Goal: Task Accomplishment & Management: Use online tool/utility

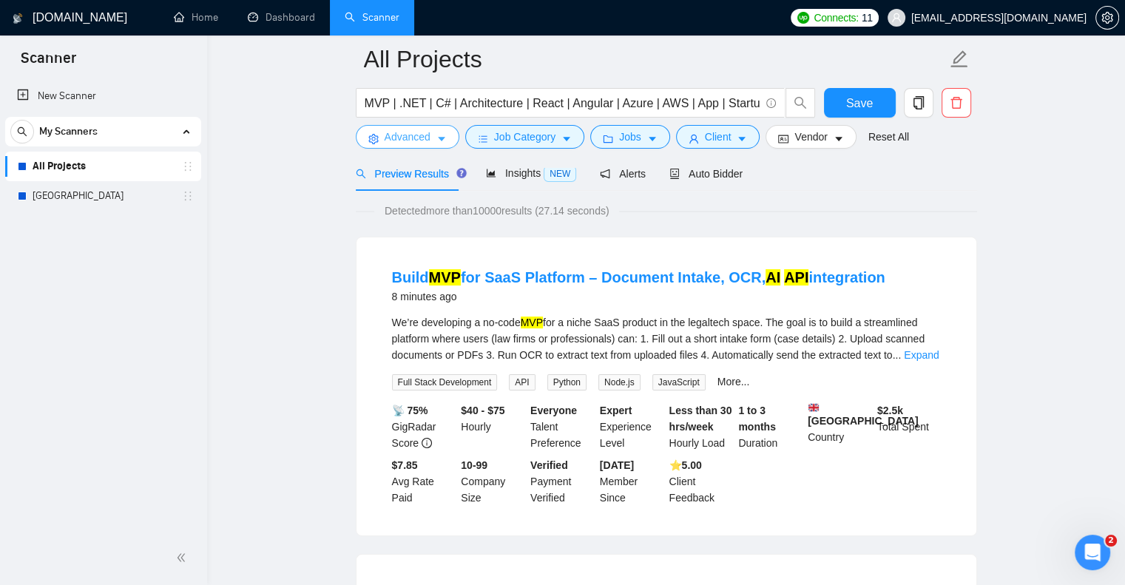
click at [419, 137] on span "Advanced" at bounding box center [408, 137] width 46 height 16
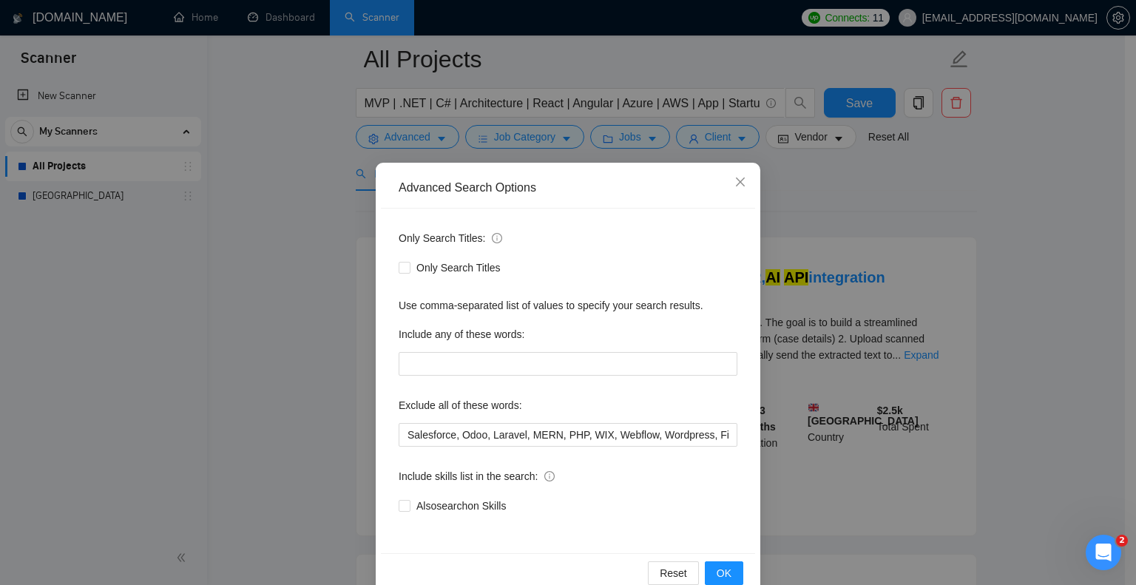
scroll to position [30, 0]
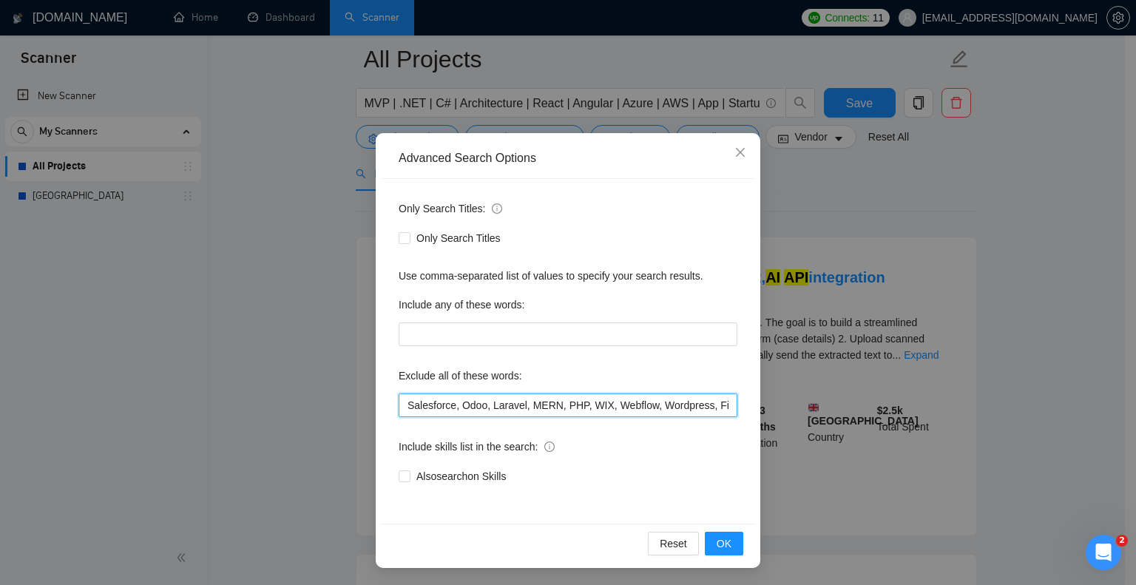
click at [399, 405] on input "Salesforce, Odoo, Laravel, MERN, PHP, WIX, Webflow, Wordpress, Fix*, Shopify, U…" at bounding box center [568, 405] width 339 height 24
type input "Supabase, Salesforce, Odoo, Laravel, MERN, PHP, WIX, Webflow, Wordpress, Fix*, …"
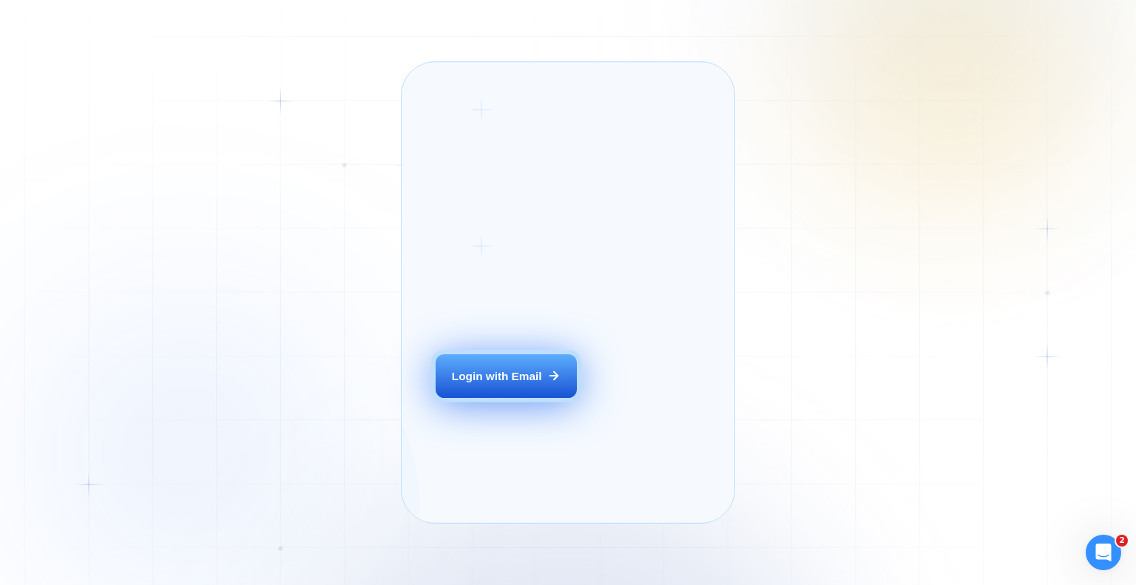
click at [516, 384] on div "Login with Email" at bounding box center [497, 376] width 90 height 16
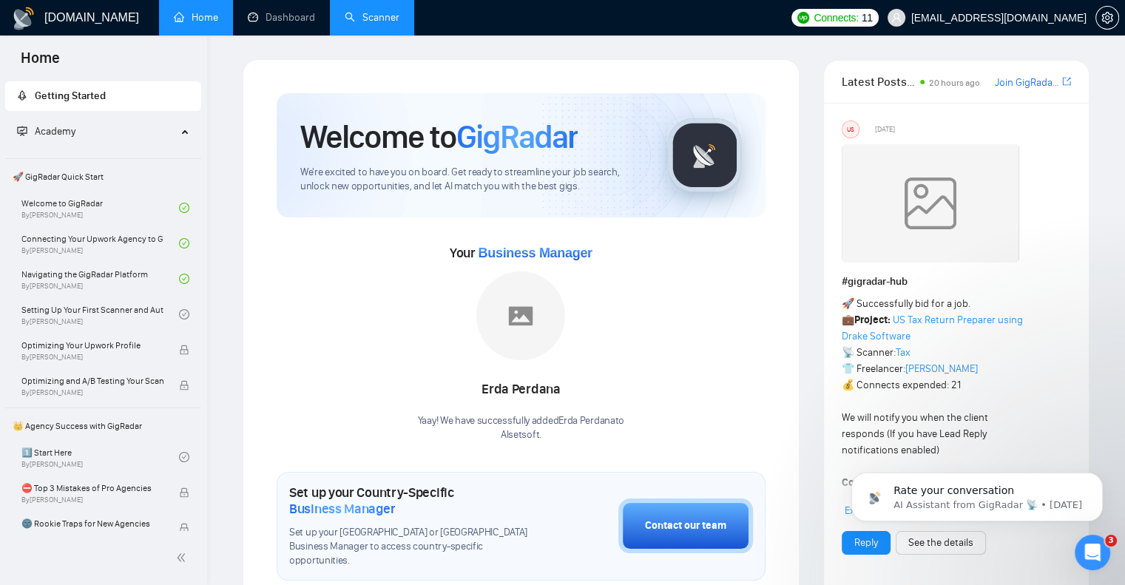
click at [364, 14] on link "Scanner" at bounding box center [372, 17] width 55 height 13
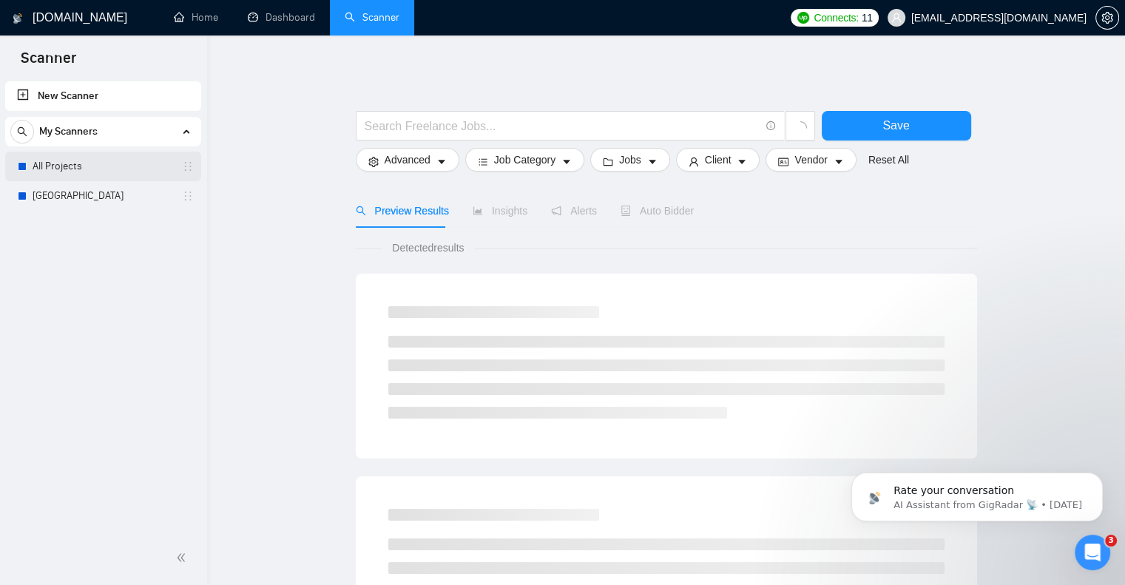
click at [65, 167] on link "All Projects" at bounding box center [103, 167] width 141 height 30
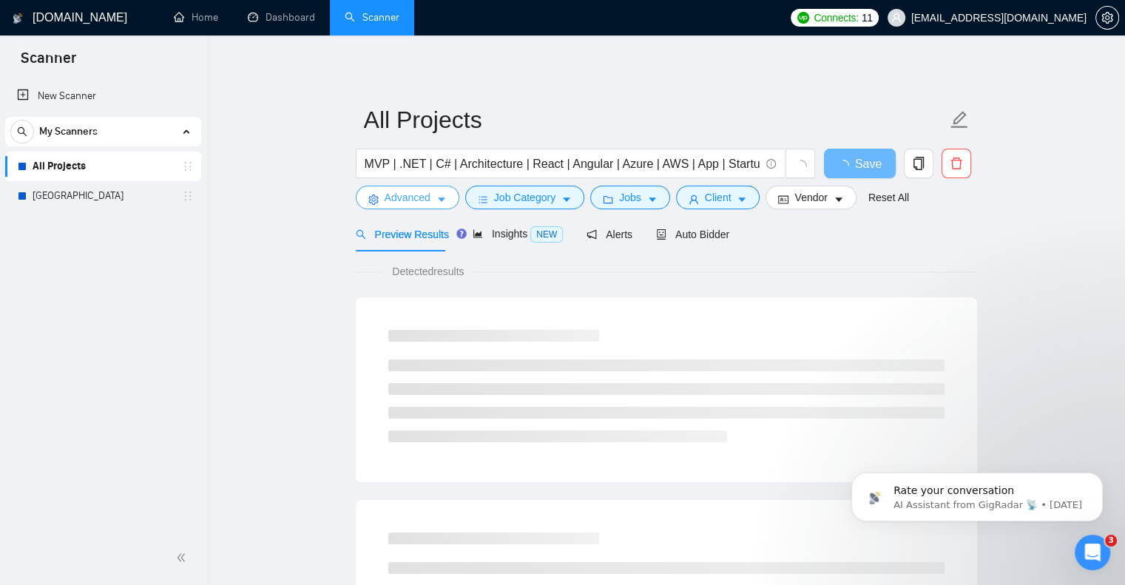
click at [423, 194] on span "Advanced" at bounding box center [408, 197] width 46 height 16
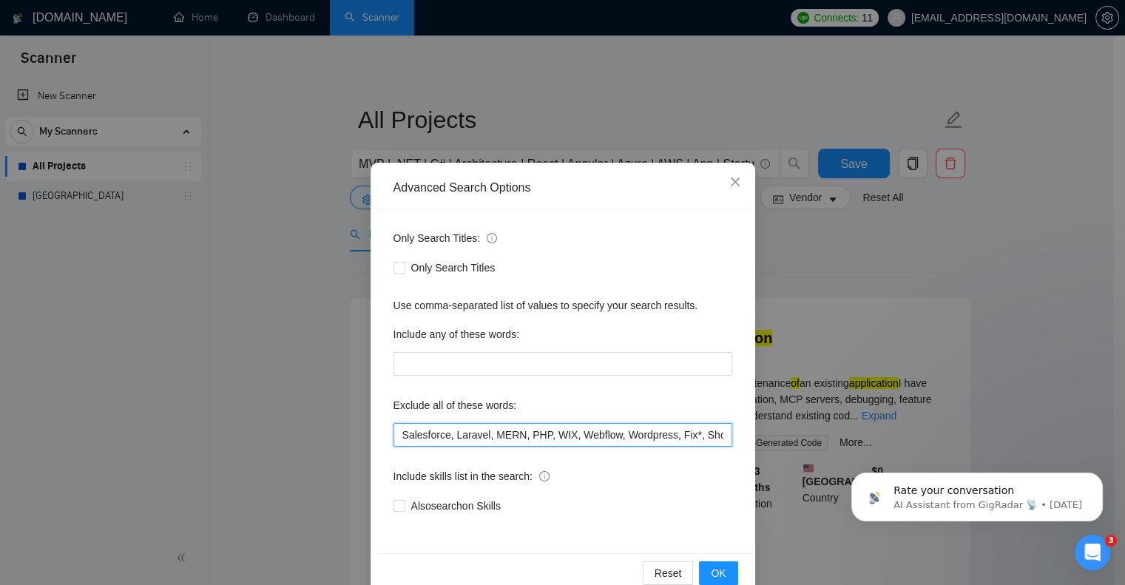
click at [399, 428] on input "Salesforce, Laravel, MERN, PHP, WIX, Webflow, Wordpress, Fix*, Shopify, Unity, …" at bounding box center [562, 435] width 339 height 24
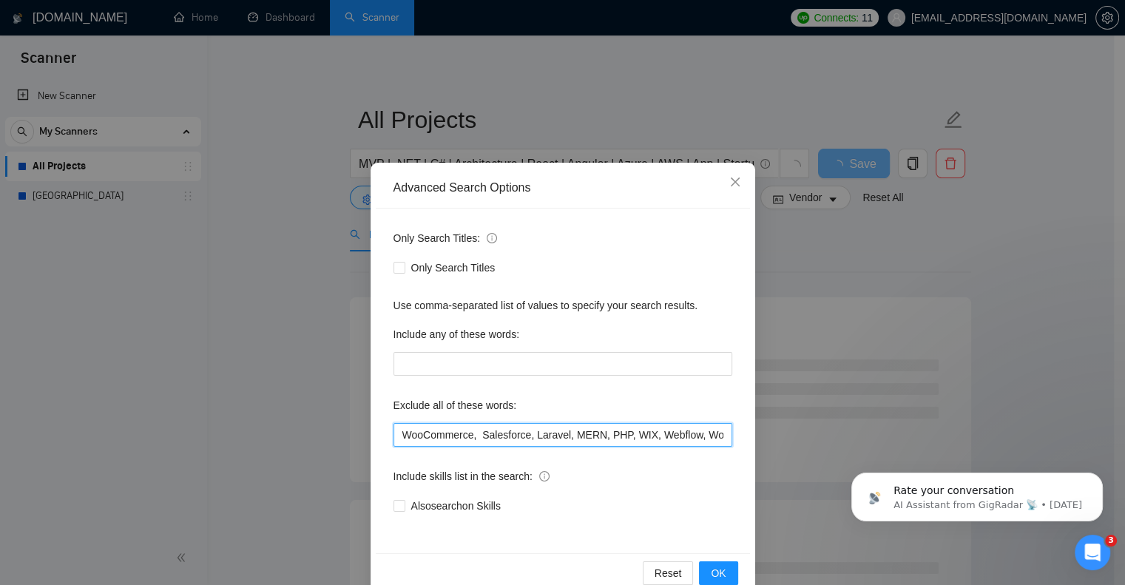
click at [433, 437] on input "WooCommerce, Salesforce, Laravel, MERN, PHP, WIX, Webflow, Wordpress, Fix*, Sho…" at bounding box center [562, 435] width 339 height 24
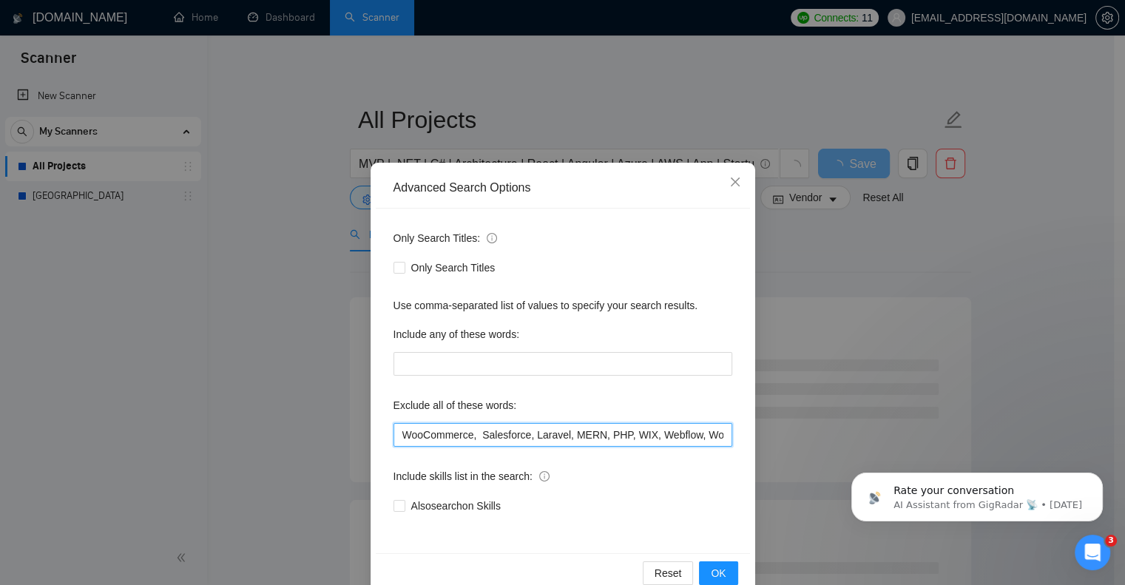
click at [433, 437] on input "WooCommerce, Salesforce, Laravel, MERN, PHP, WIX, Webflow, Wordpress, Fix*, Sho…" at bounding box center [562, 435] width 339 height 24
click at [433, 455] on div "Only Search Titles: Only Search Titles Use comma-separated list of values to sp…" at bounding box center [563, 381] width 374 height 345
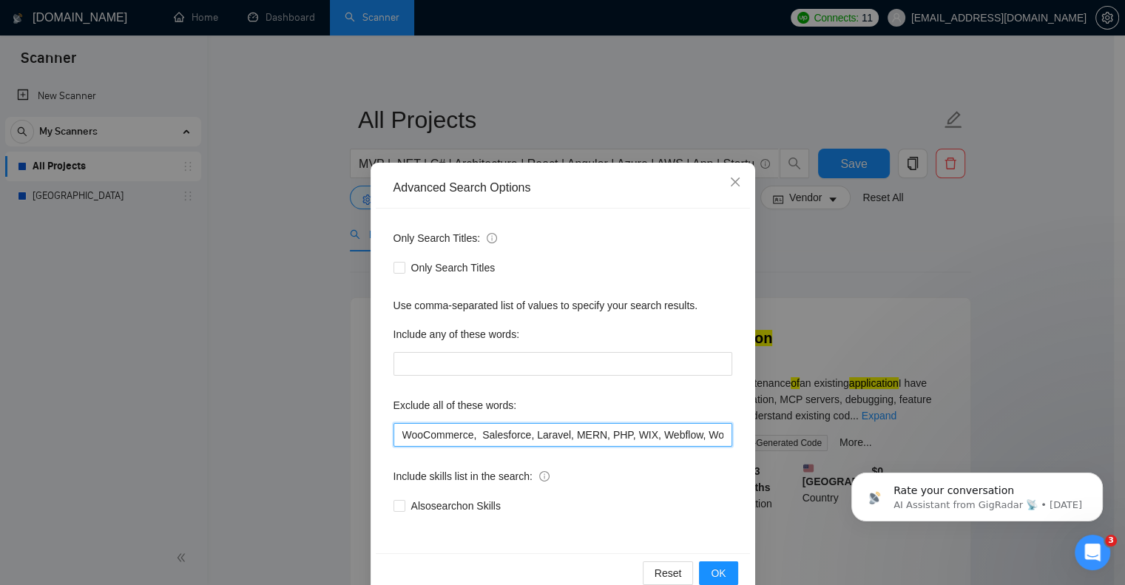
click at [427, 430] on input "WooCommerce, Salesforce, Laravel, MERN, PHP, WIX, Webflow, Wordpress, Fix*, Sho…" at bounding box center [562, 435] width 339 height 24
click at [530, 350] on div "Include any of these words:" at bounding box center [562, 337] width 339 height 30
click at [393, 431] on input "WooCommerce, Salesforce, Laravel, MERN, PHP, WIX, Webflow, Wordpress, Fix*, Sho…" at bounding box center [562, 435] width 339 height 24
type input "Supabase, n8n, make.com, "no code", "low code", WooCommerce, Salesforce, Larave…"
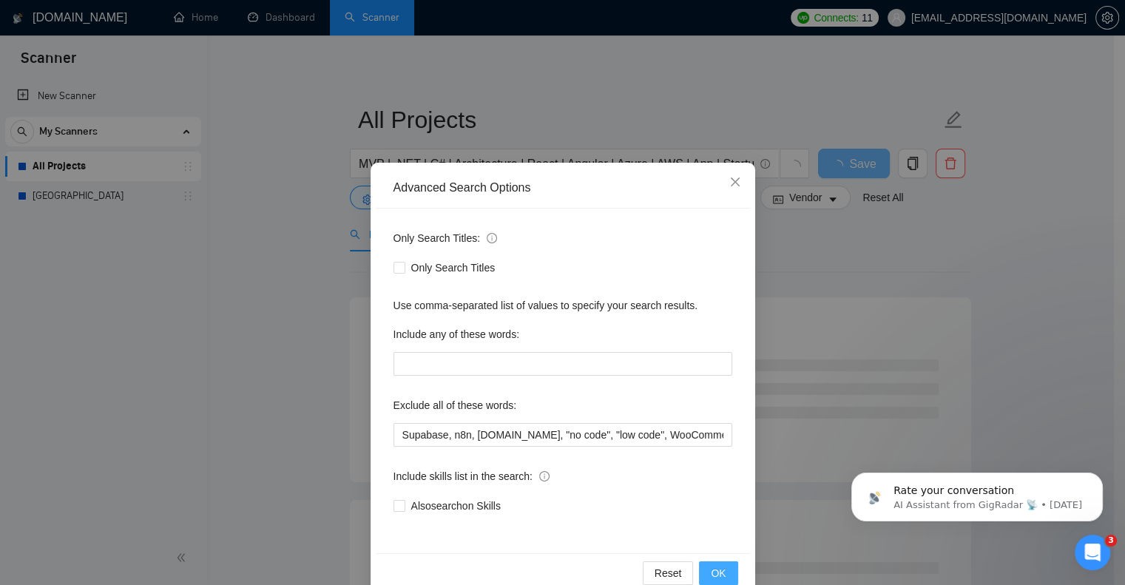
click at [701, 571] on button "OK" at bounding box center [718, 573] width 38 height 24
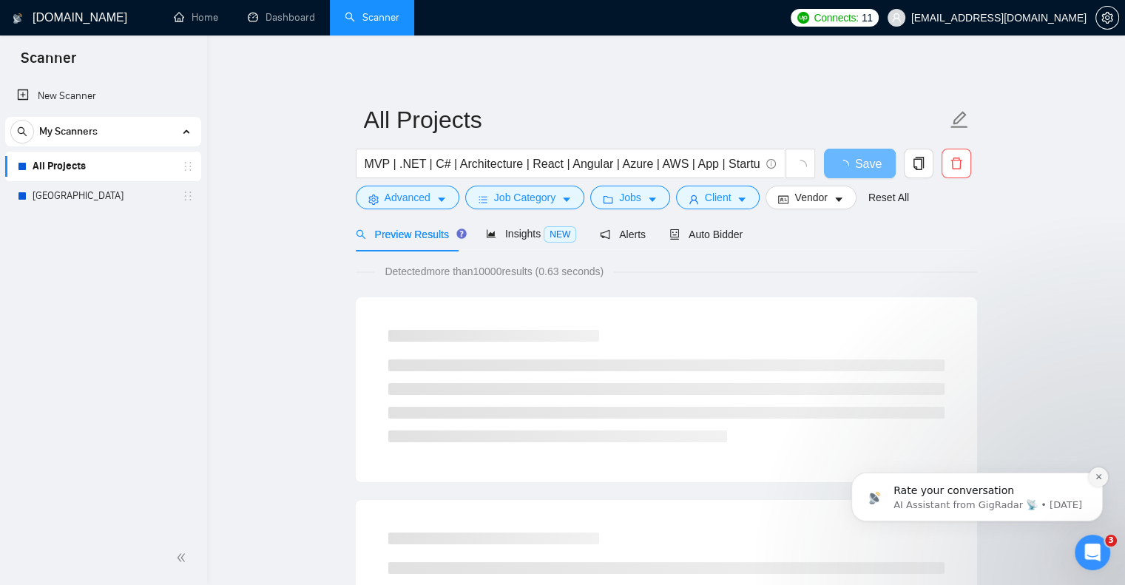
click at [1095, 478] on icon "Dismiss notification" at bounding box center [1099, 477] width 8 height 8
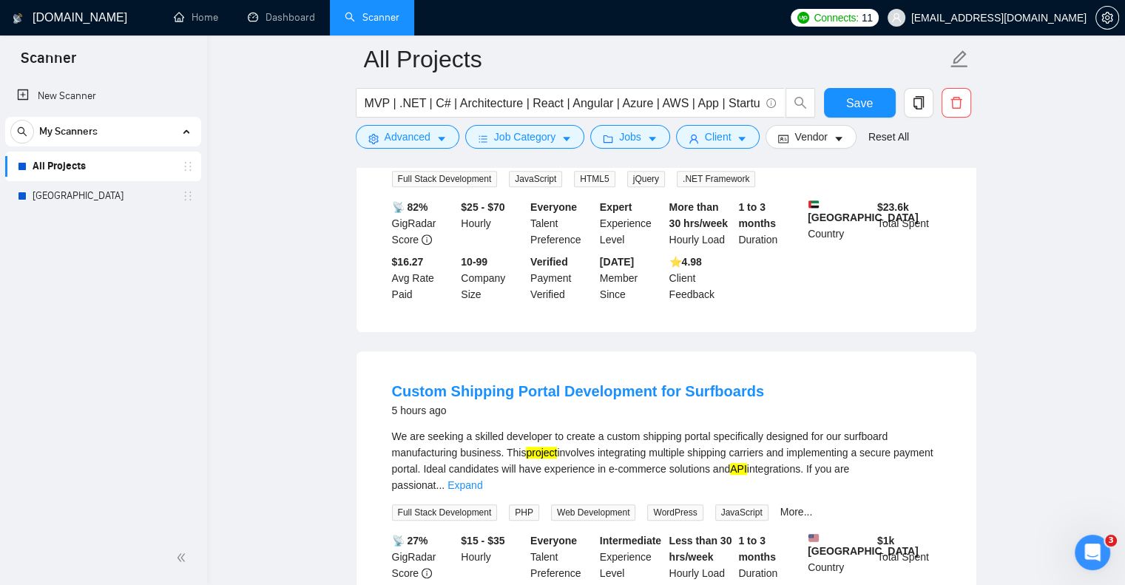
scroll to position [1280, 0]
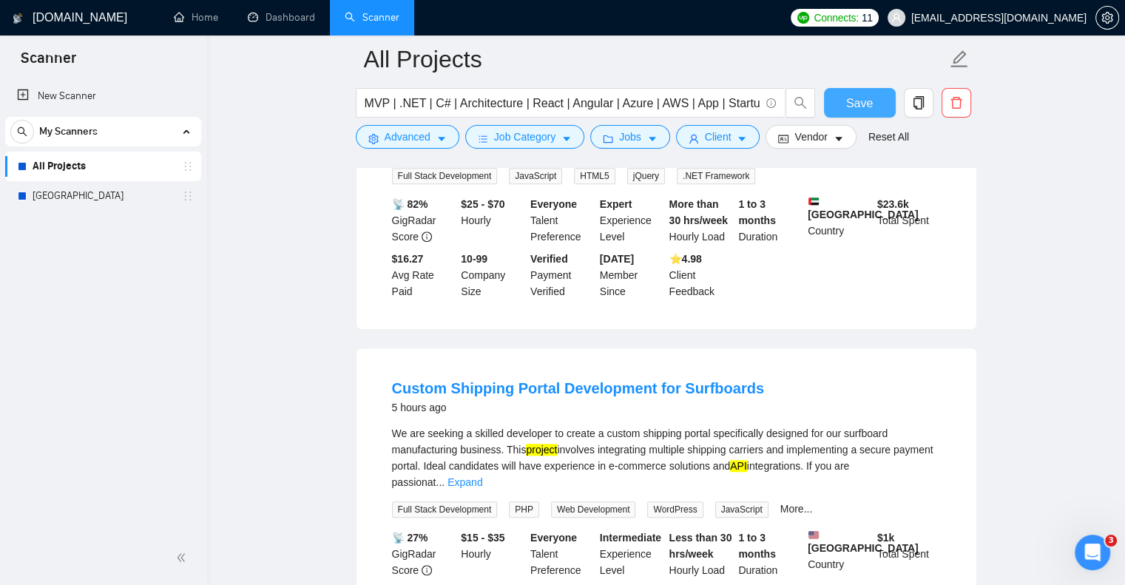
click at [858, 102] on span "Save" at bounding box center [859, 103] width 27 height 18
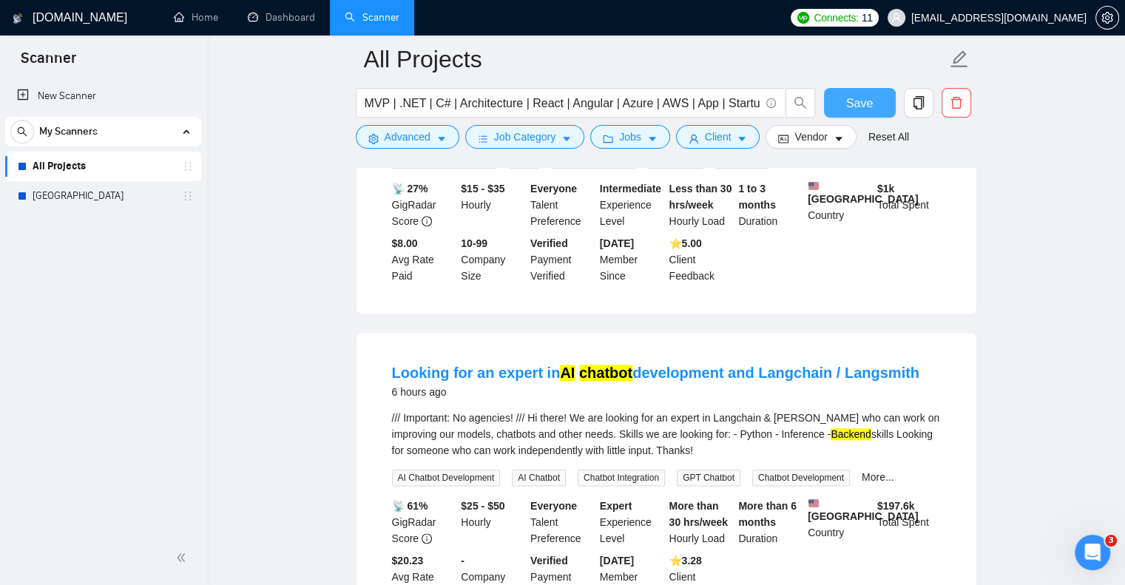
scroll to position [1623, 0]
